Goal: Task Accomplishment & Management: Manage account settings

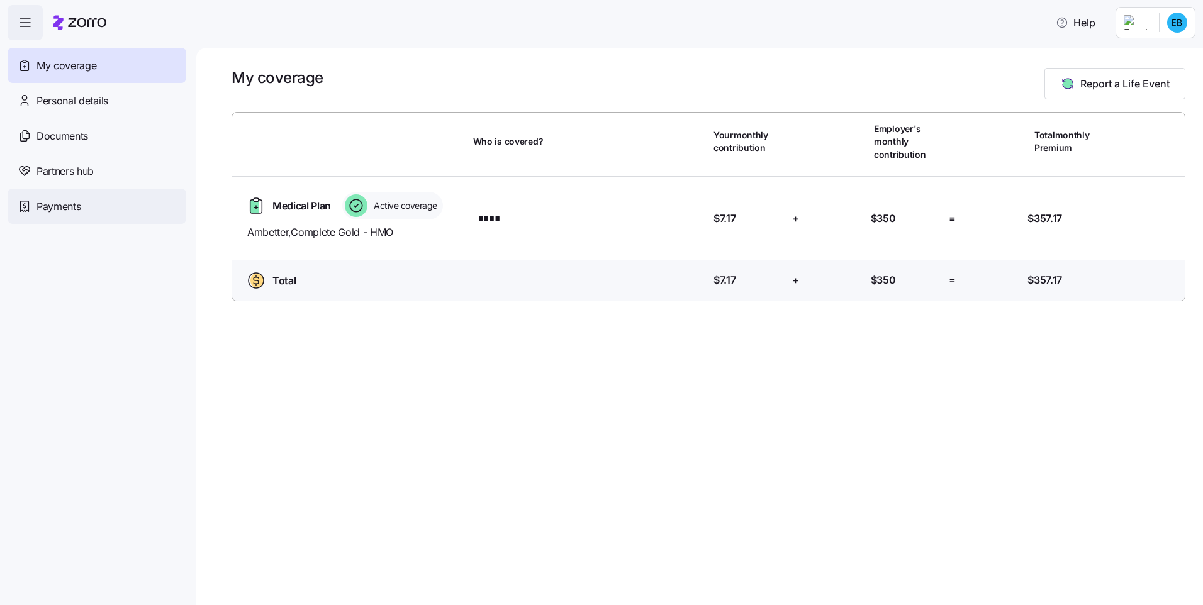
click at [49, 200] on span "Payments" at bounding box center [58, 207] width 44 height 16
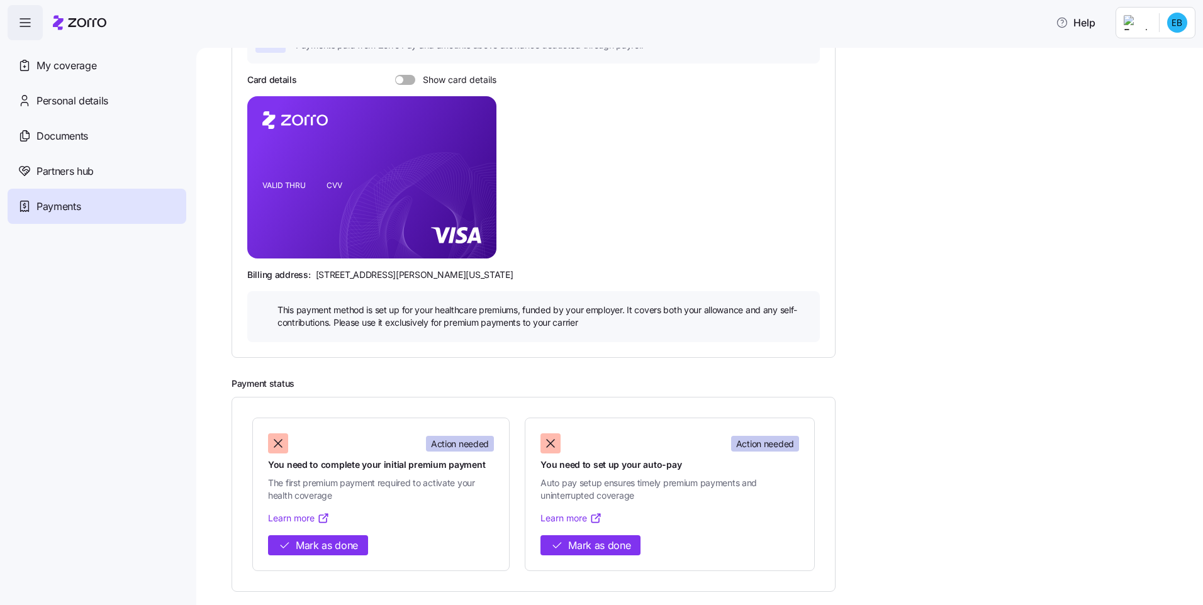
scroll to position [135, 0]
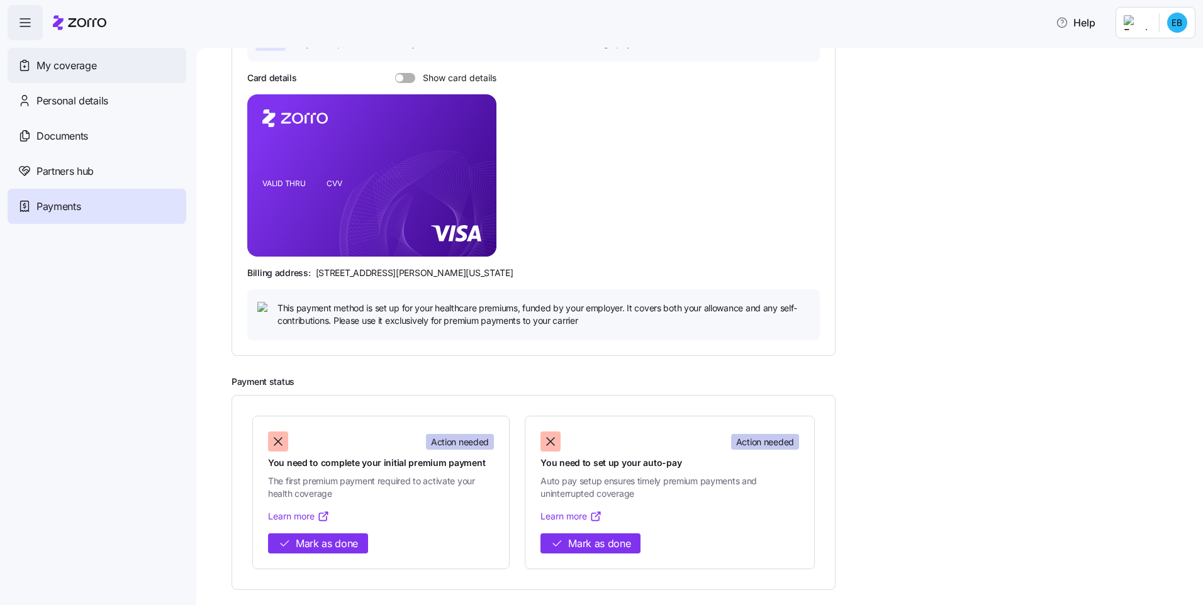
click at [94, 55] on div "My coverage" at bounding box center [97, 65] width 179 height 35
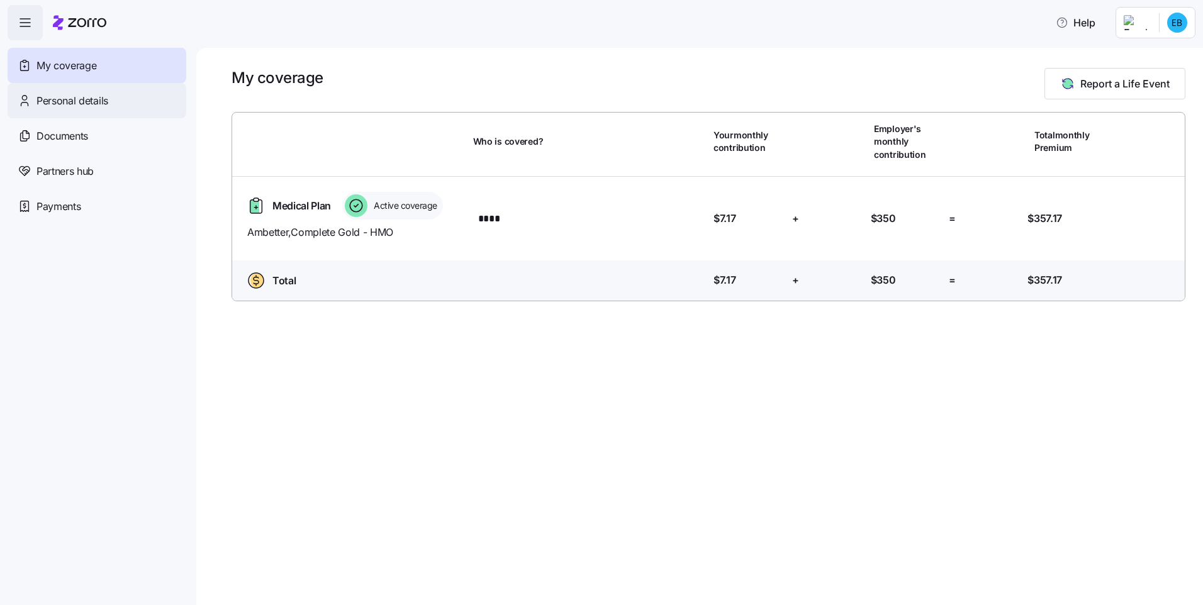
click at [140, 111] on div "Personal details" at bounding box center [97, 100] width 179 height 35
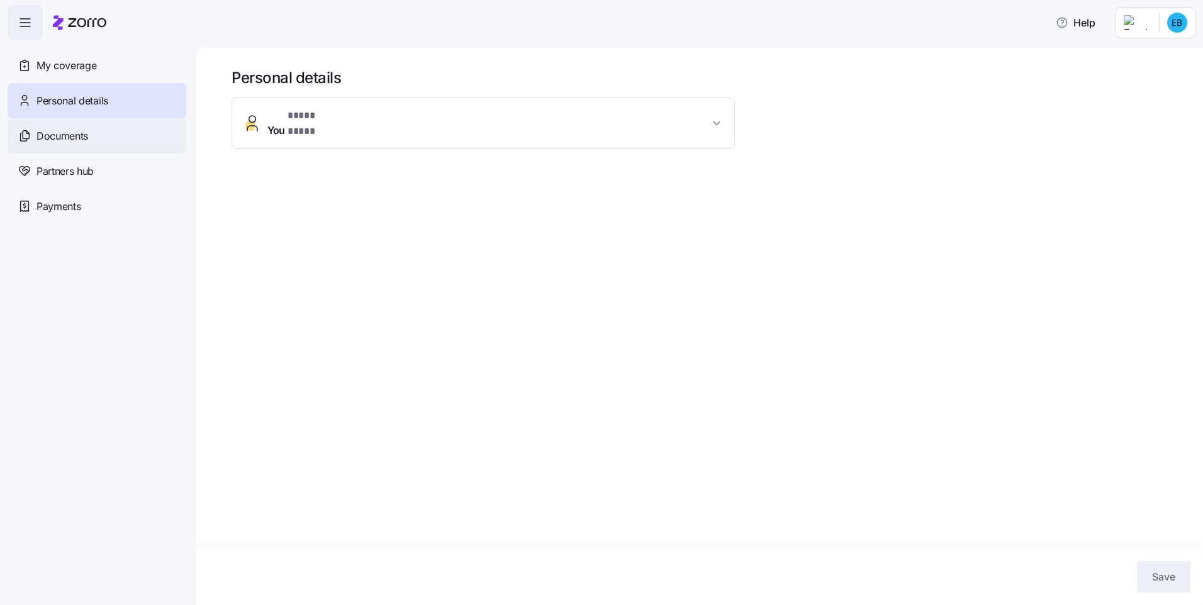
click at [128, 144] on div "Documents" at bounding box center [97, 135] width 179 height 35
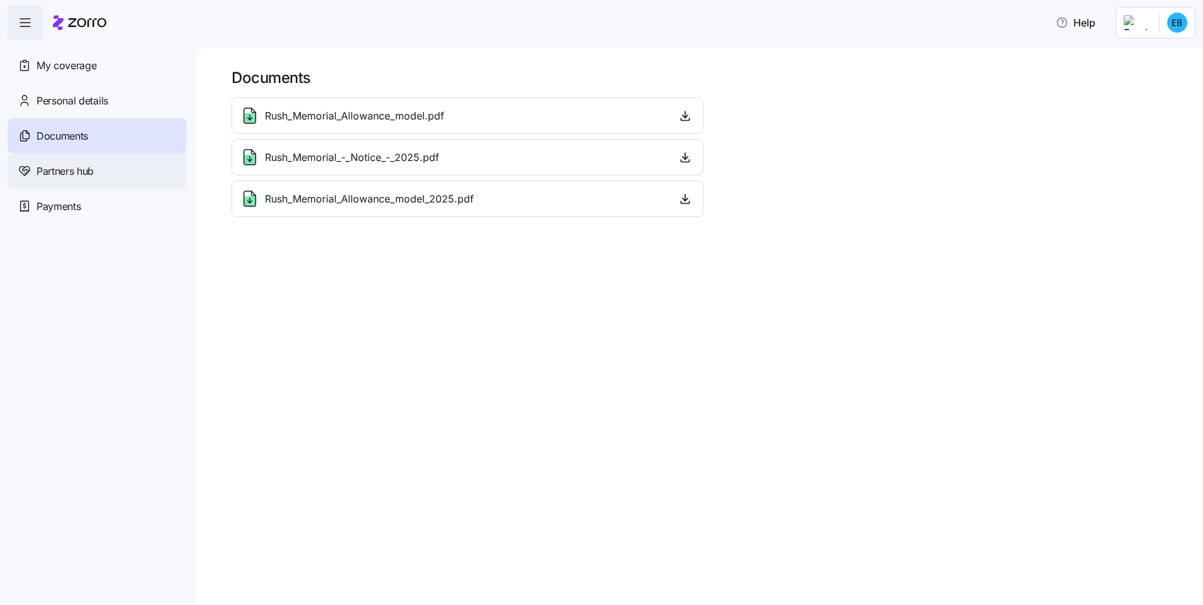
click at [109, 170] on div "Partners hub" at bounding box center [97, 170] width 179 height 35
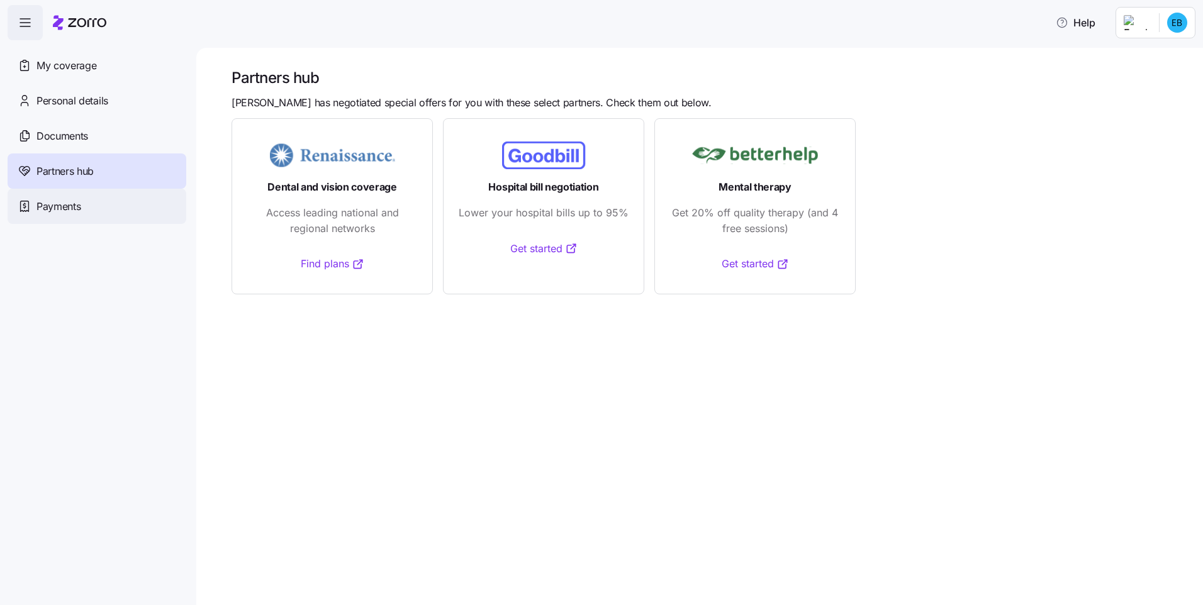
click at [99, 216] on div "Payments" at bounding box center [97, 206] width 179 height 35
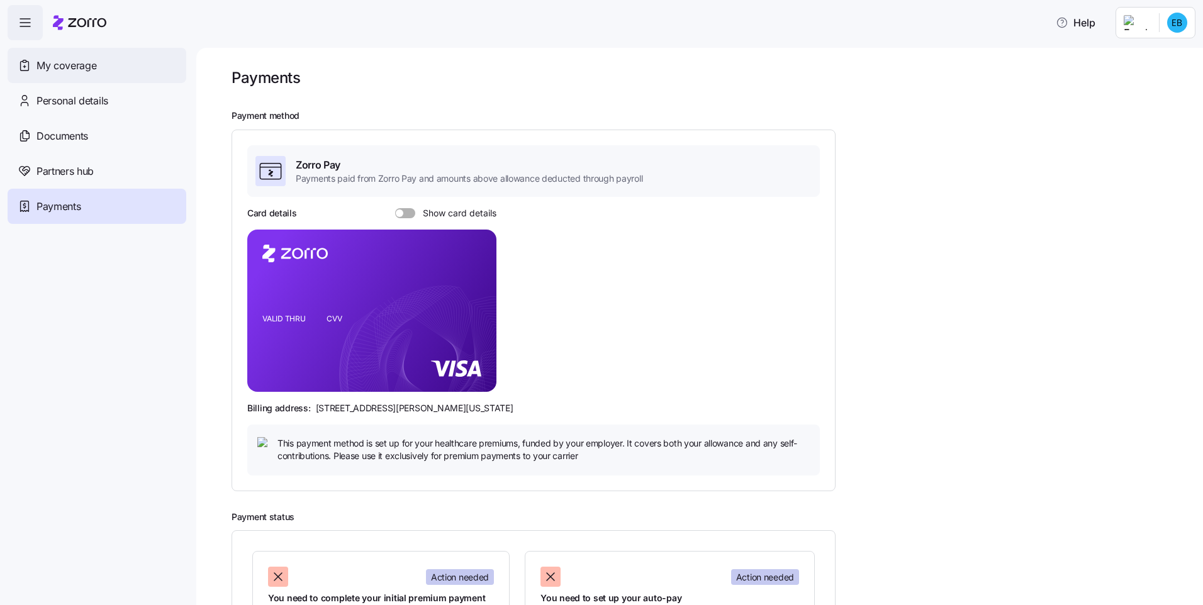
click at [75, 58] on span "My coverage" at bounding box center [66, 66] width 60 height 16
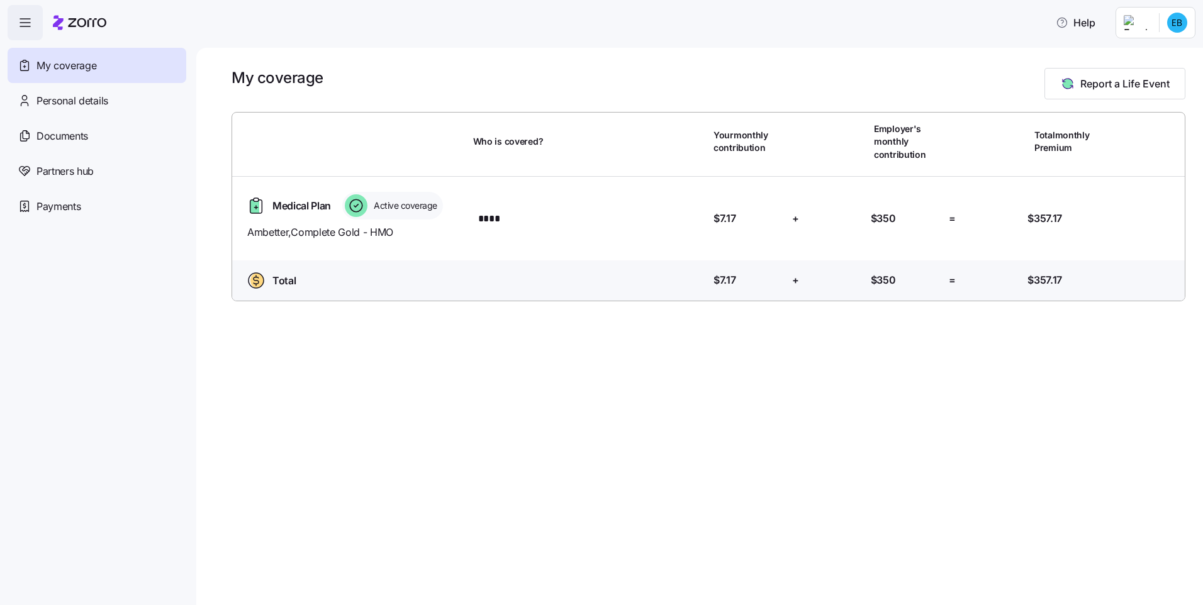
click at [319, 208] on span "Medical Plan" at bounding box center [301, 206] width 58 height 16
click at [50, 207] on span "Payments" at bounding box center [58, 207] width 44 height 16
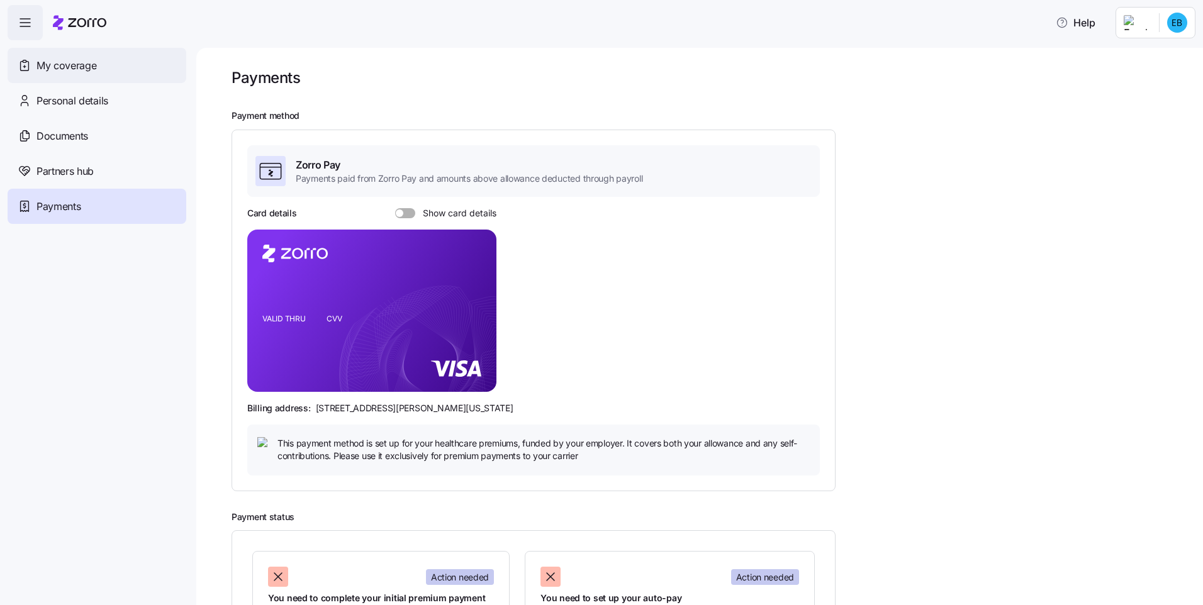
click at [54, 72] on span "My coverage" at bounding box center [66, 66] width 60 height 16
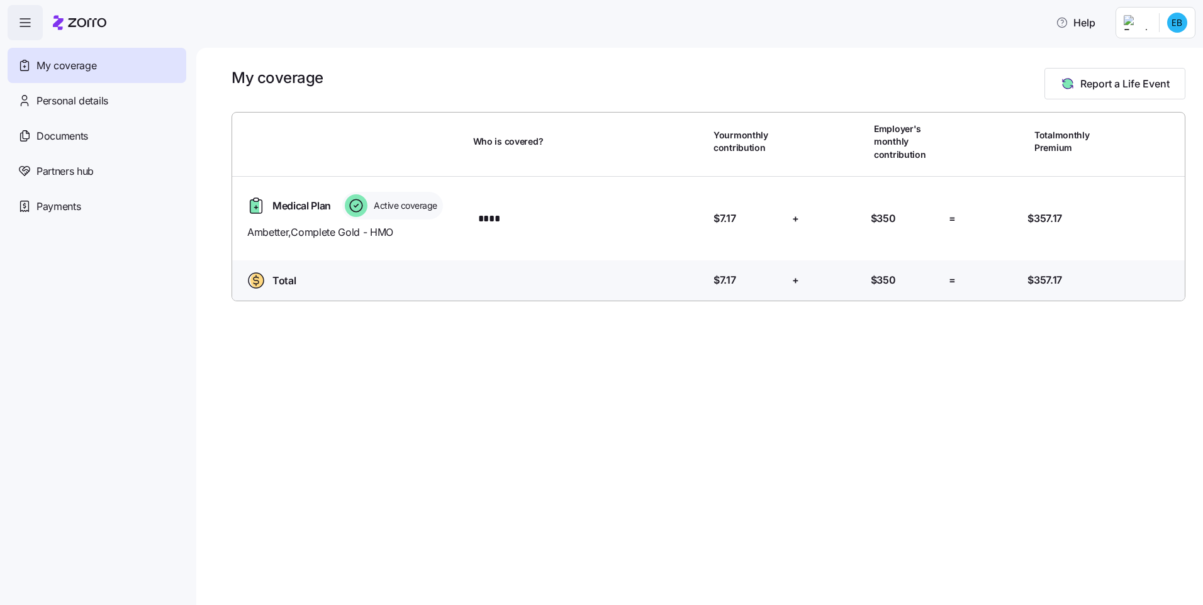
click at [255, 204] on icon at bounding box center [254, 206] width 9 height 13
click at [276, 238] on span "Ambetter , Complete Gold - HMO" at bounding box center [355, 233] width 216 height 16
click at [313, 231] on span "Ambetter , Complete Gold - HMO" at bounding box center [355, 233] width 216 height 16
click at [88, 140] on span "Documents" at bounding box center [62, 136] width 52 height 16
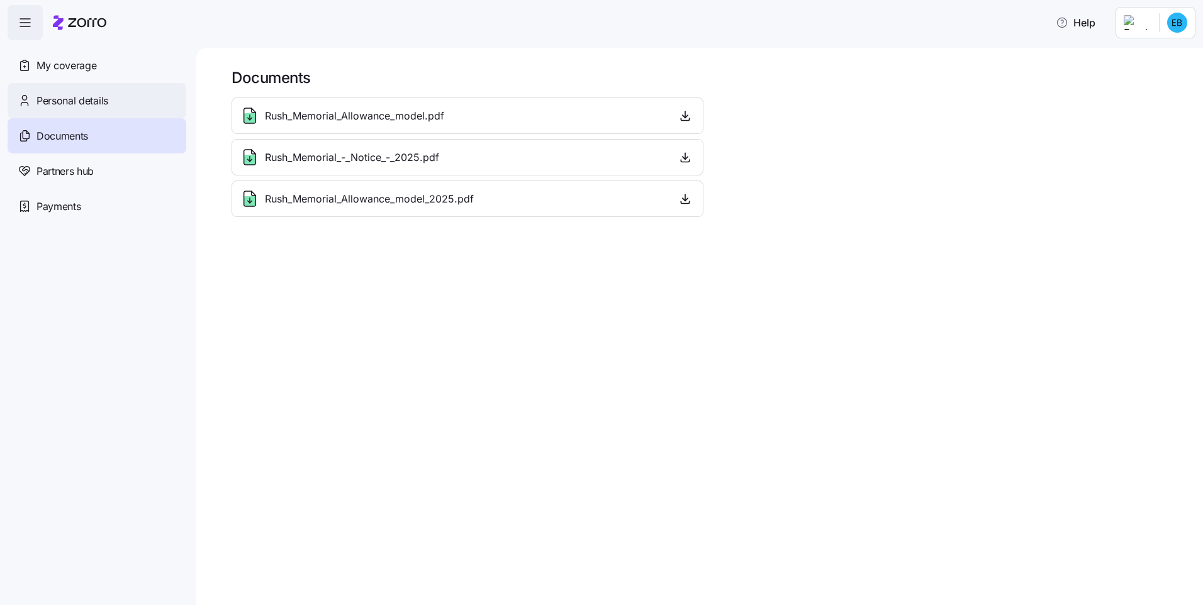
click at [100, 90] on div "Personal details" at bounding box center [97, 100] width 179 height 35
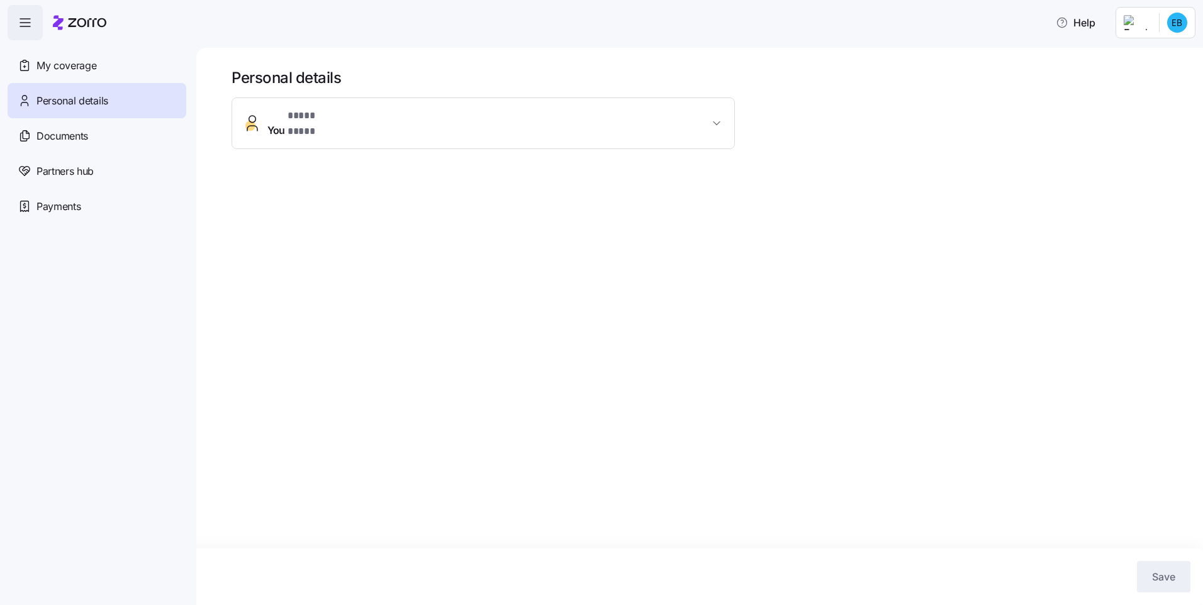
click at [360, 121] on span "You * **** **** *" at bounding box center [488, 123] width 442 height 30
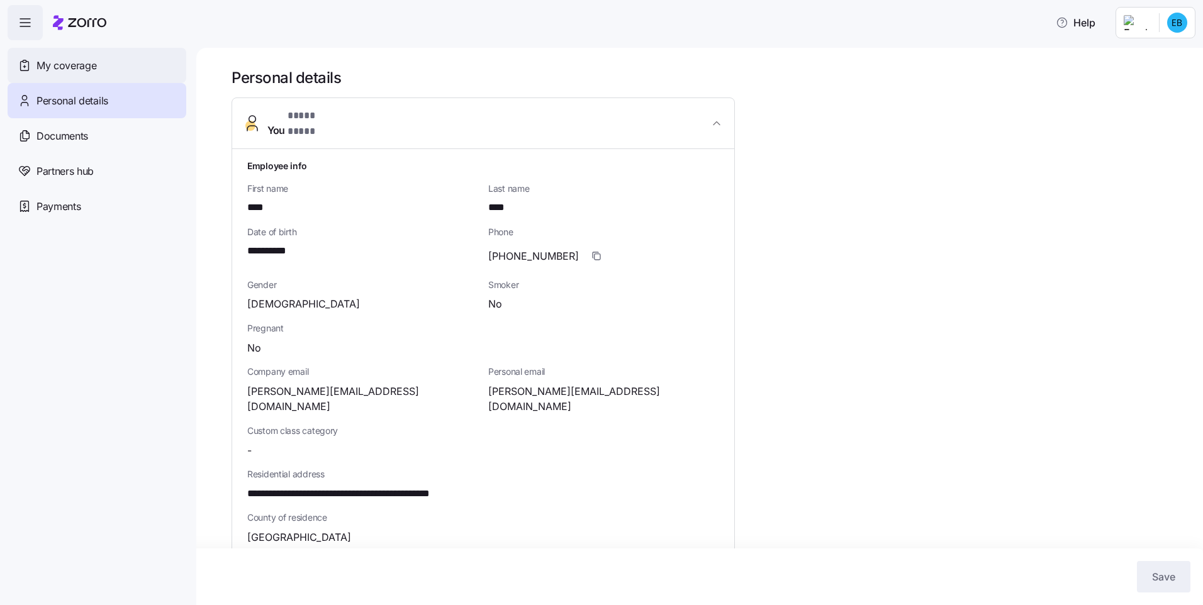
click at [109, 69] on div "My coverage" at bounding box center [97, 65] width 179 height 35
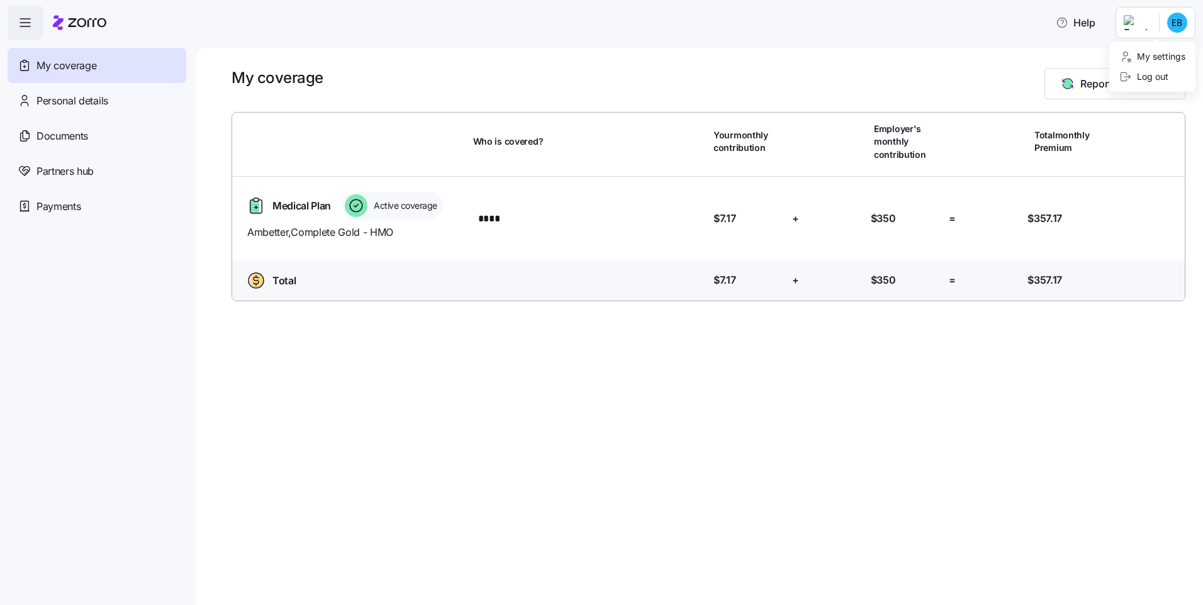
click at [1168, 11] on html "Help My coverage Personal details Documents Partners hub Payments My coverage R…" at bounding box center [601, 299] width 1203 height 598
click at [1079, 20] on html "Help My coverage Personal details Documents Partners hub Payments My coverage R…" at bounding box center [601, 299] width 1203 height 598
click at [1078, 20] on span "Help" at bounding box center [1075, 22] width 40 height 15
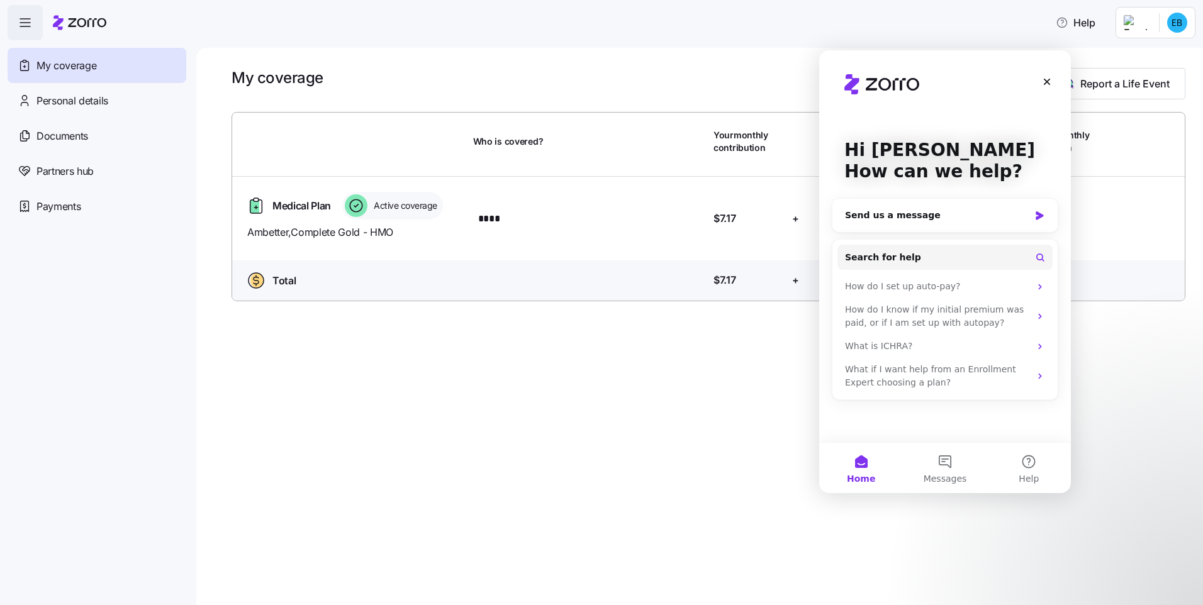
click at [985, 19] on div "Help" at bounding box center [602, 22] width 1188 height 35
click at [1054, 74] on div "Close" at bounding box center [1046, 81] width 23 height 23
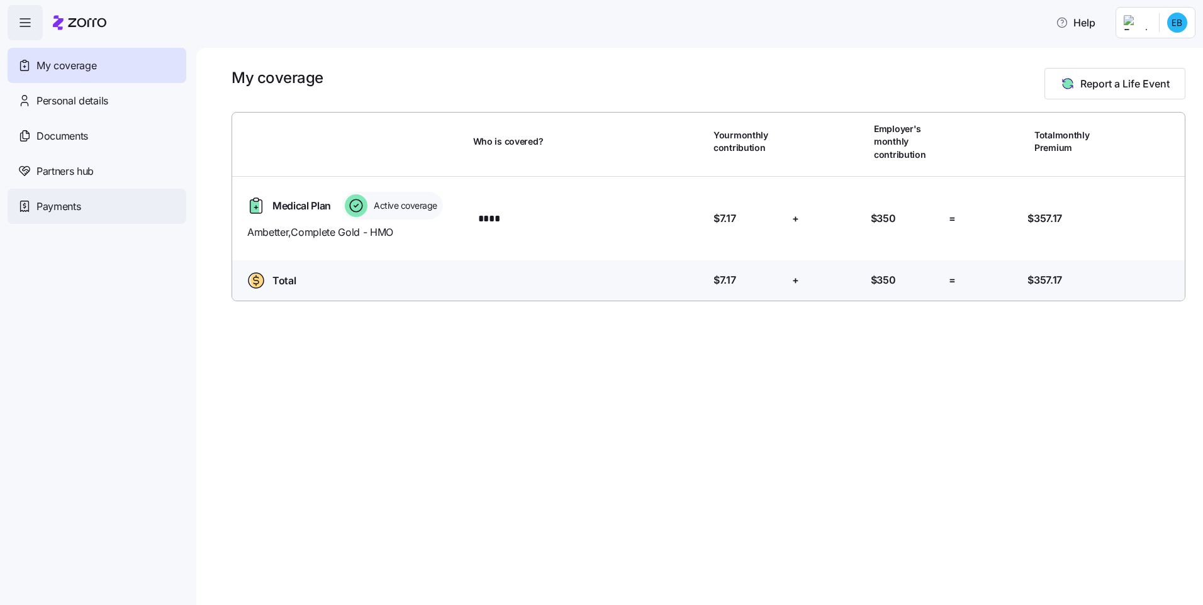
click at [21, 202] on icon at bounding box center [25, 206] width 14 height 15
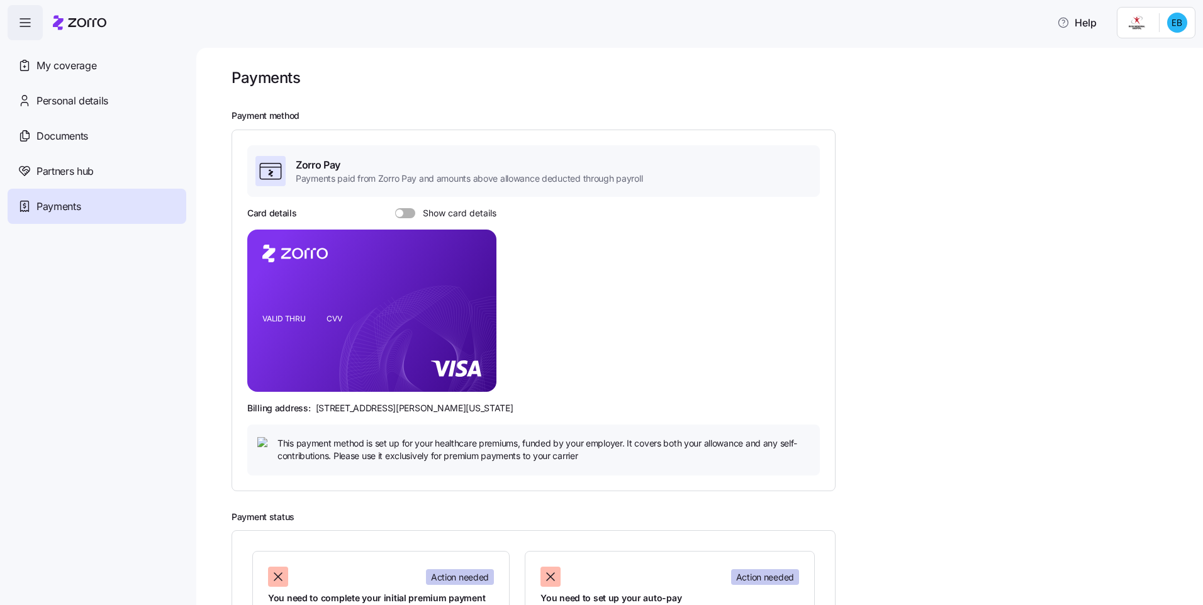
click at [401, 216] on span at bounding box center [400, 213] width 8 height 8
click at [395, 208] on input "Show card details" at bounding box center [395, 208] width 0 height 0
click at [398, 214] on span at bounding box center [401, 213] width 13 height 10
click at [395, 208] on input "Show card details" at bounding box center [395, 208] width 0 height 0
